Goal: Check status: Check status

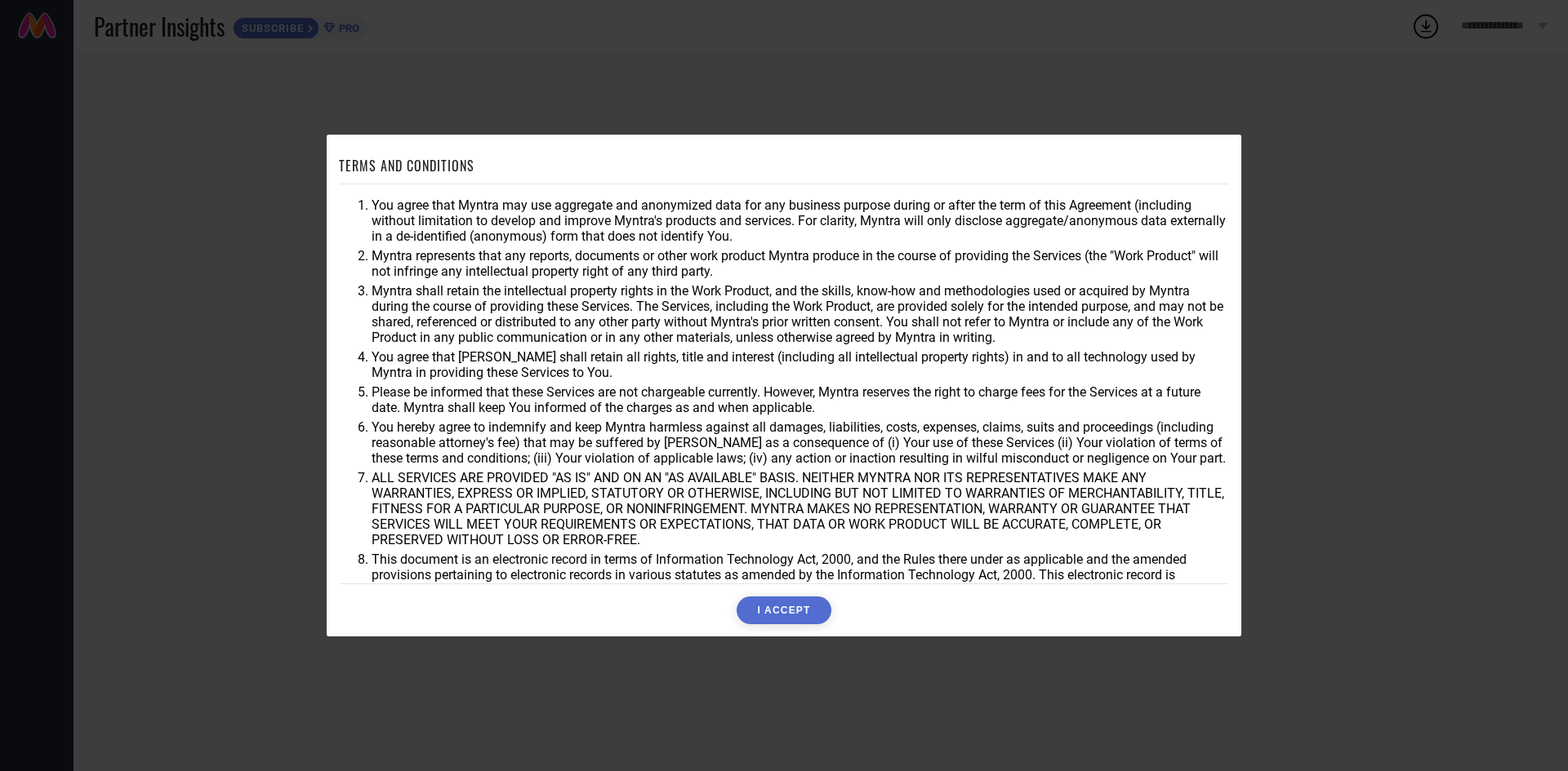
click at [771, 611] on button "I ACCEPT" at bounding box center [784, 610] width 94 height 28
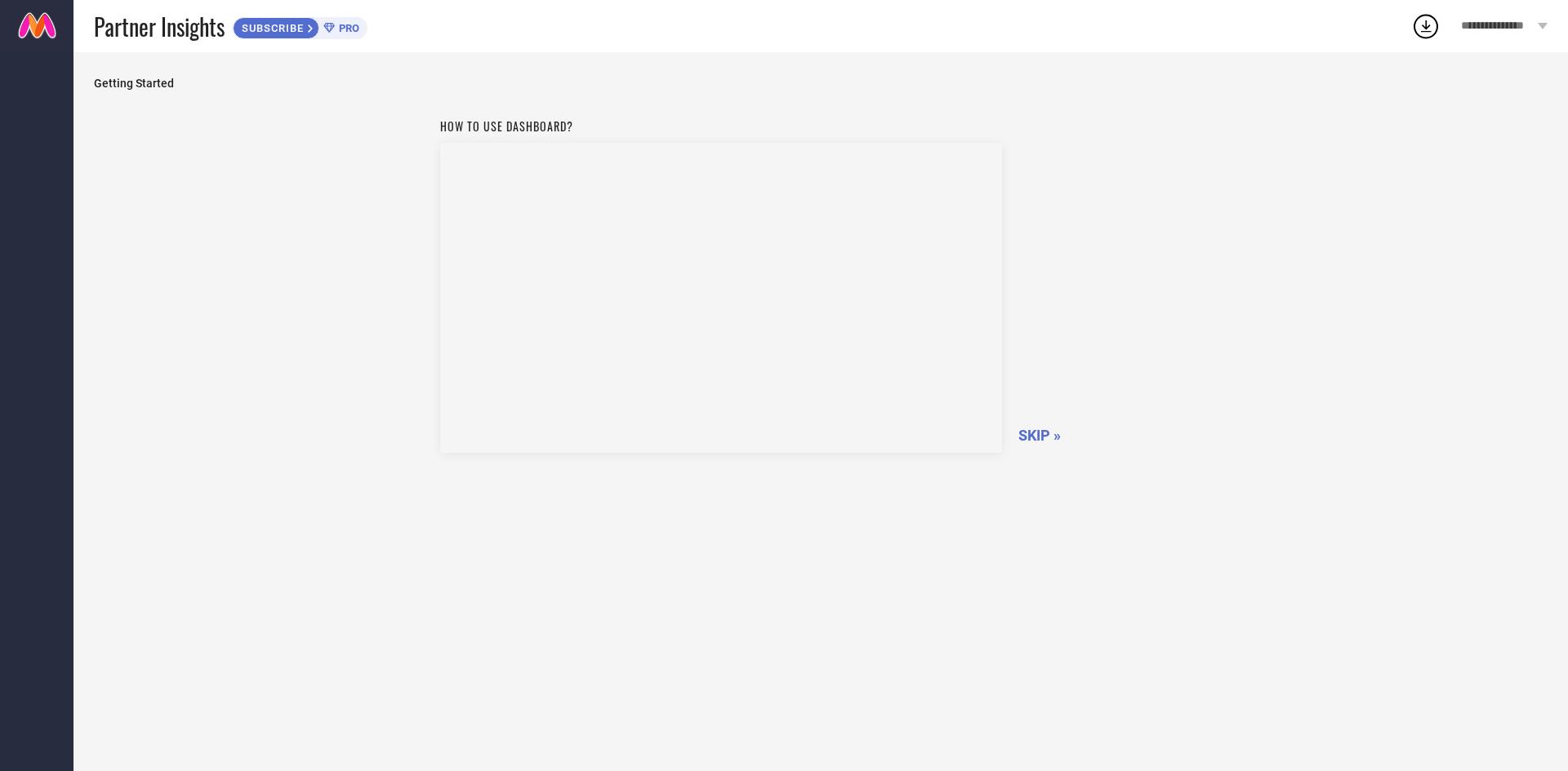
click at [1033, 435] on span "SKIP »" at bounding box center [1039, 435] width 43 height 17
